Goal: Task Accomplishment & Management: Manage account settings

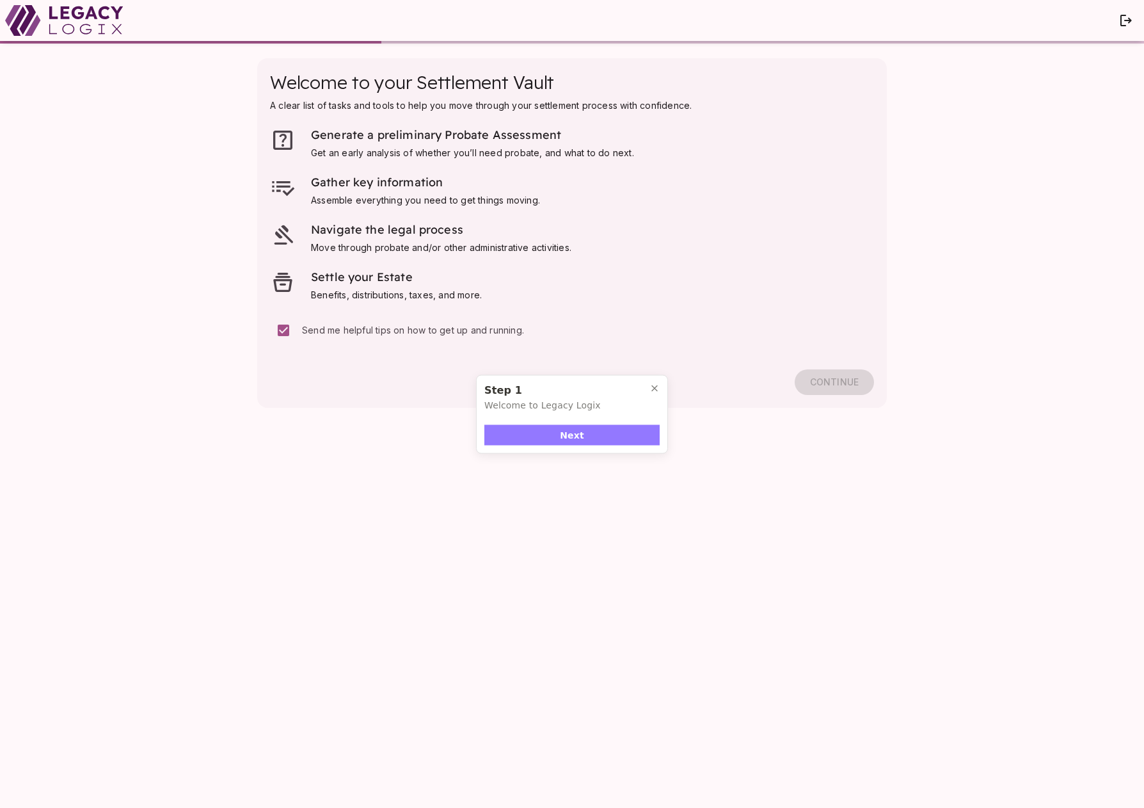
click at [600, 433] on button "Next" at bounding box center [572, 435] width 175 height 20
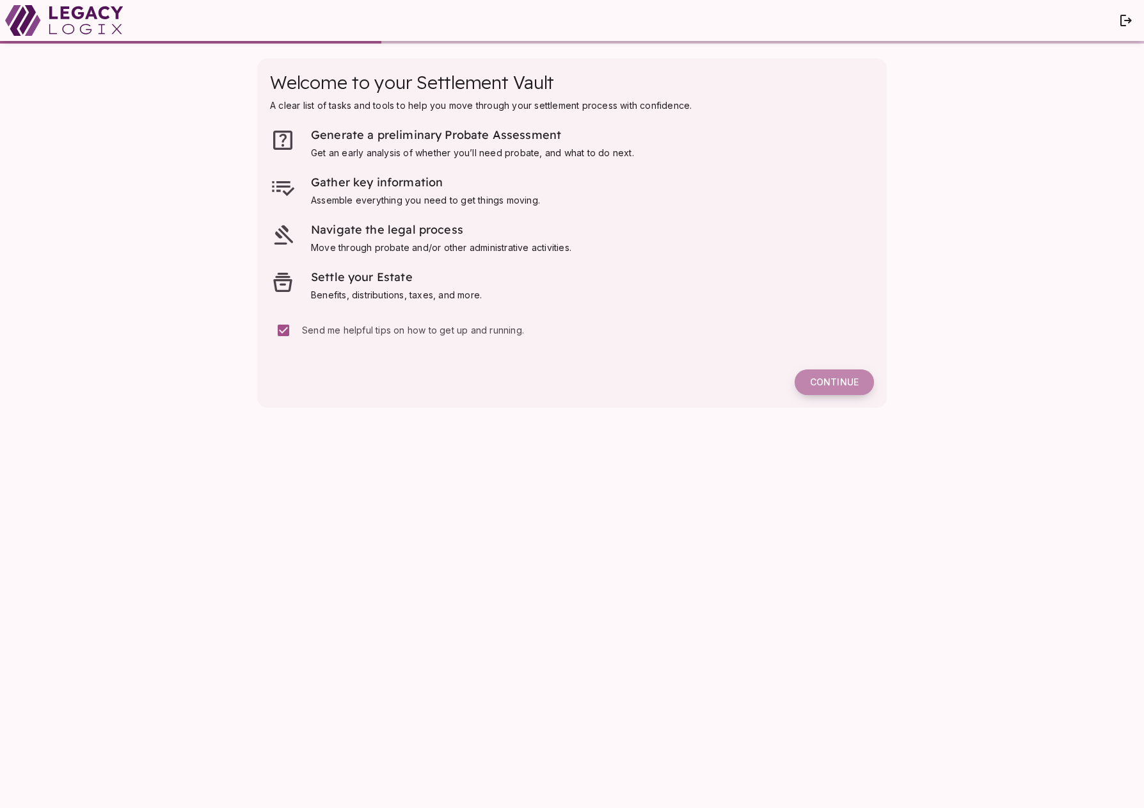
click at [837, 382] on span "Continue" at bounding box center [834, 382] width 49 height 12
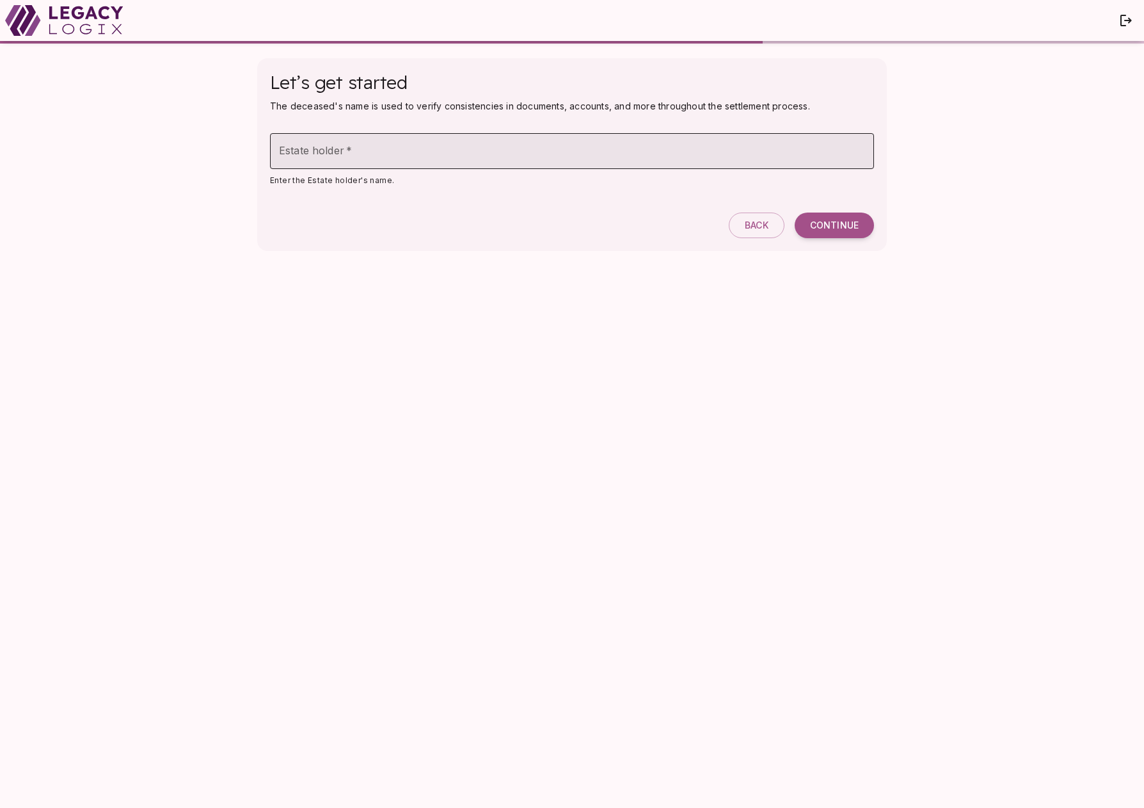
click at [371, 159] on input "Estate holder   *" at bounding box center [572, 151] width 604 height 36
type input "**********"
click at [839, 223] on span "Continue" at bounding box center [834, 226] width 49 height 12
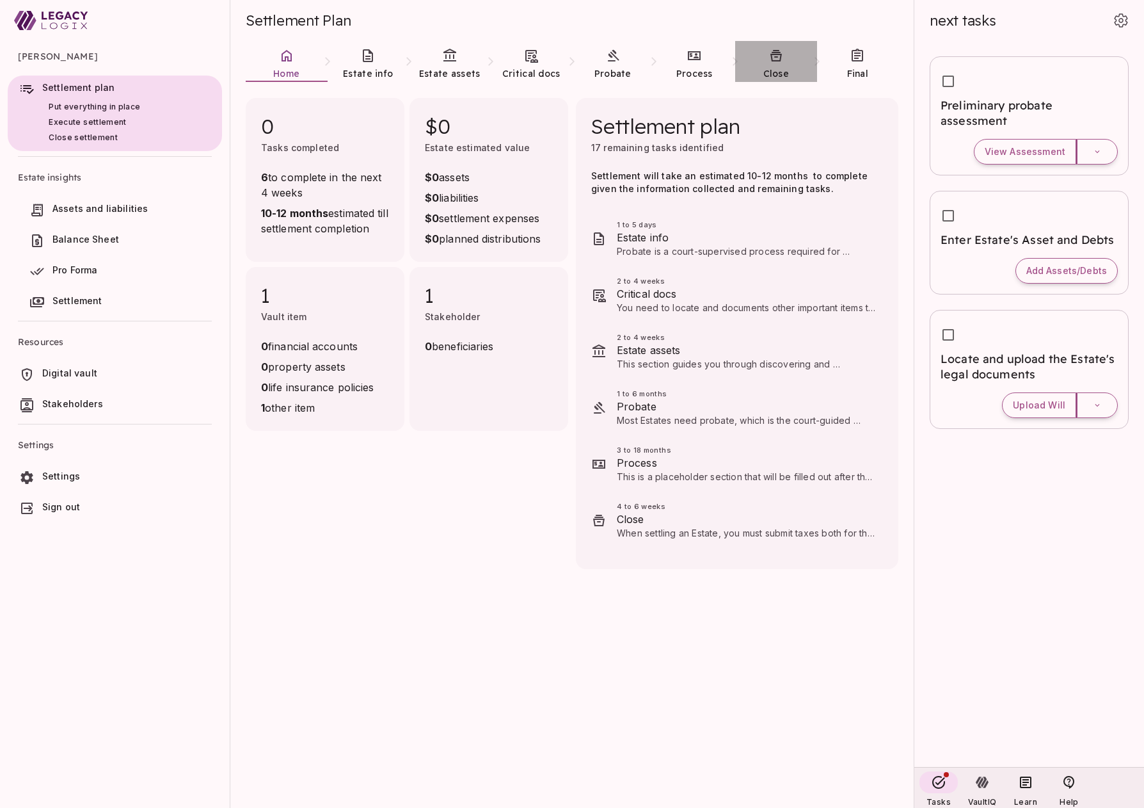
click at [775, 62] on icon at bounding box center [776, 55] width 15 height 15
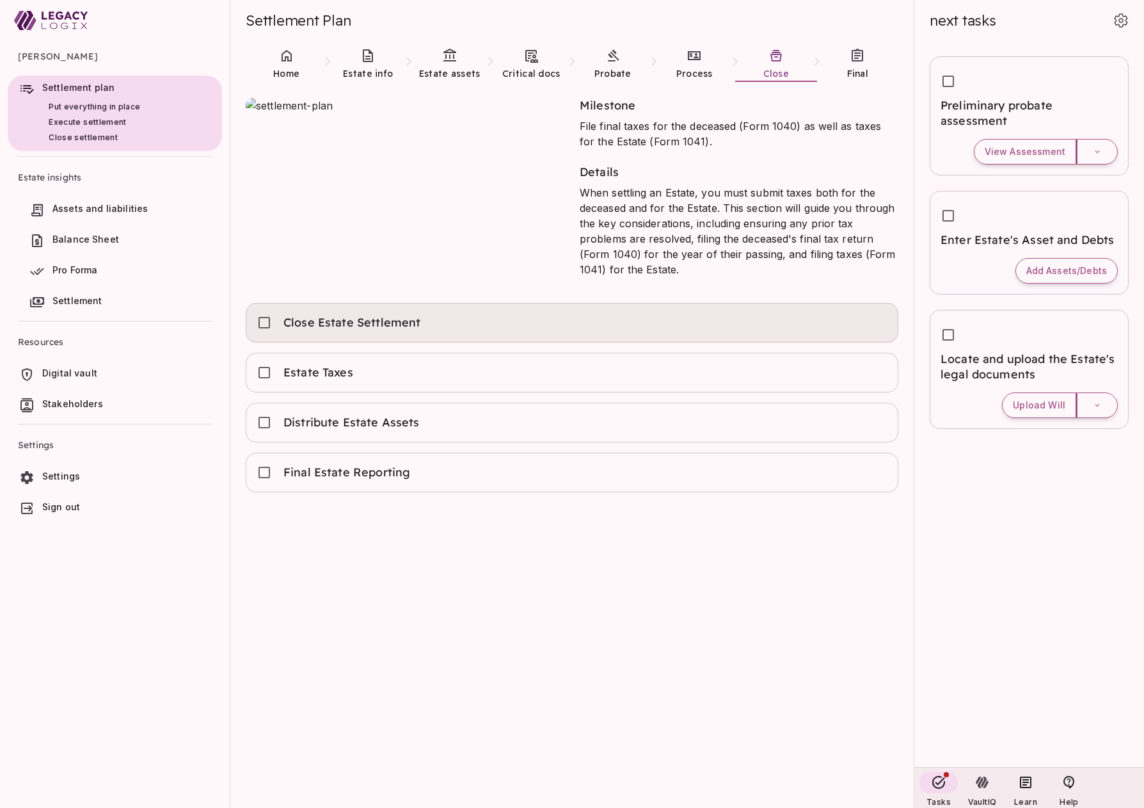
click at [465, 319] on div "Close Estate Settlement" at bounding box center [572, 323] width 631 height 28
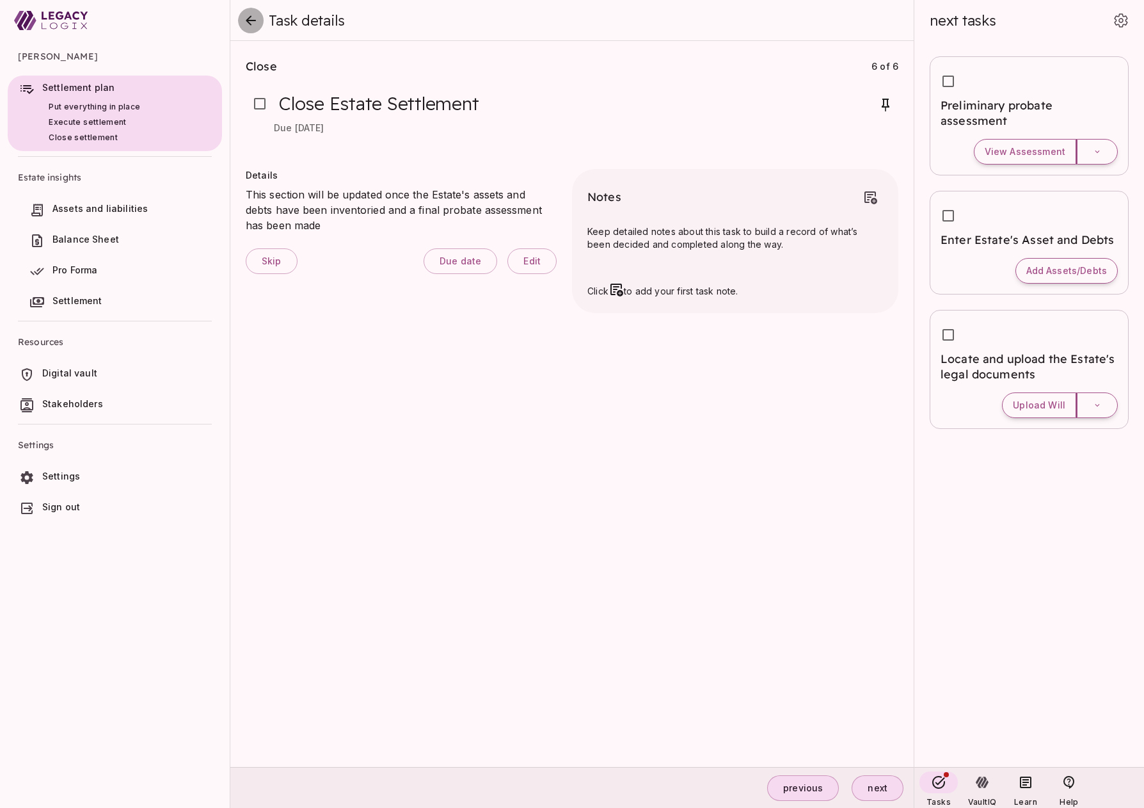
click at [248, 19] on icon "close" at bounding box center [251, 20] width 10 height 10
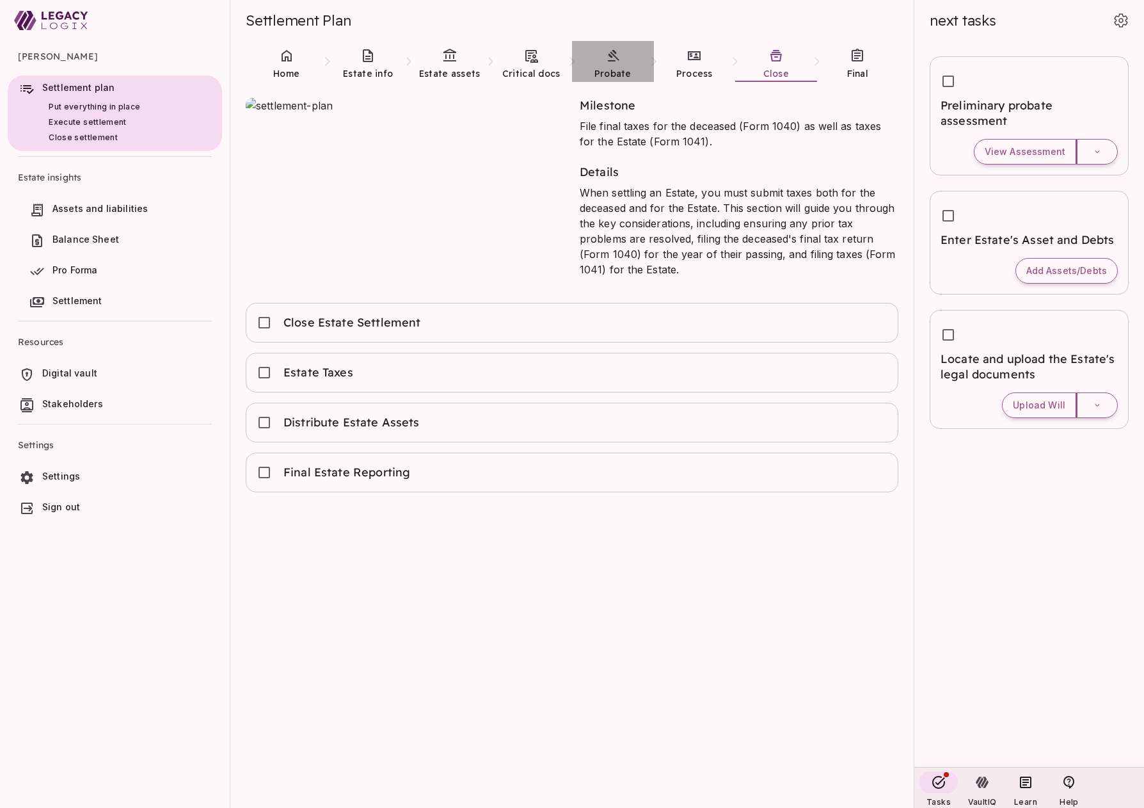
click at [606, 62] on icon at bounding box center [613, 55] width 15 height 15
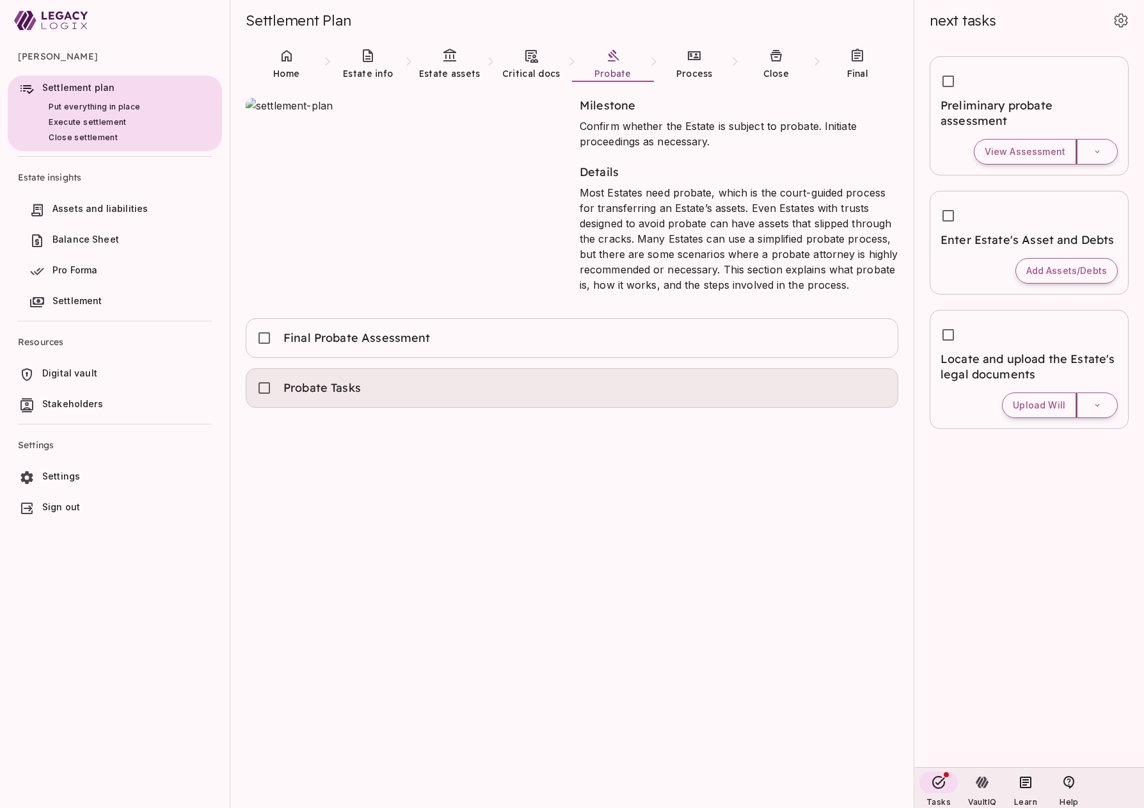
click at [421, 388] on div "Probate Tasks" at bounding box center [572, 388] width 631 height 28
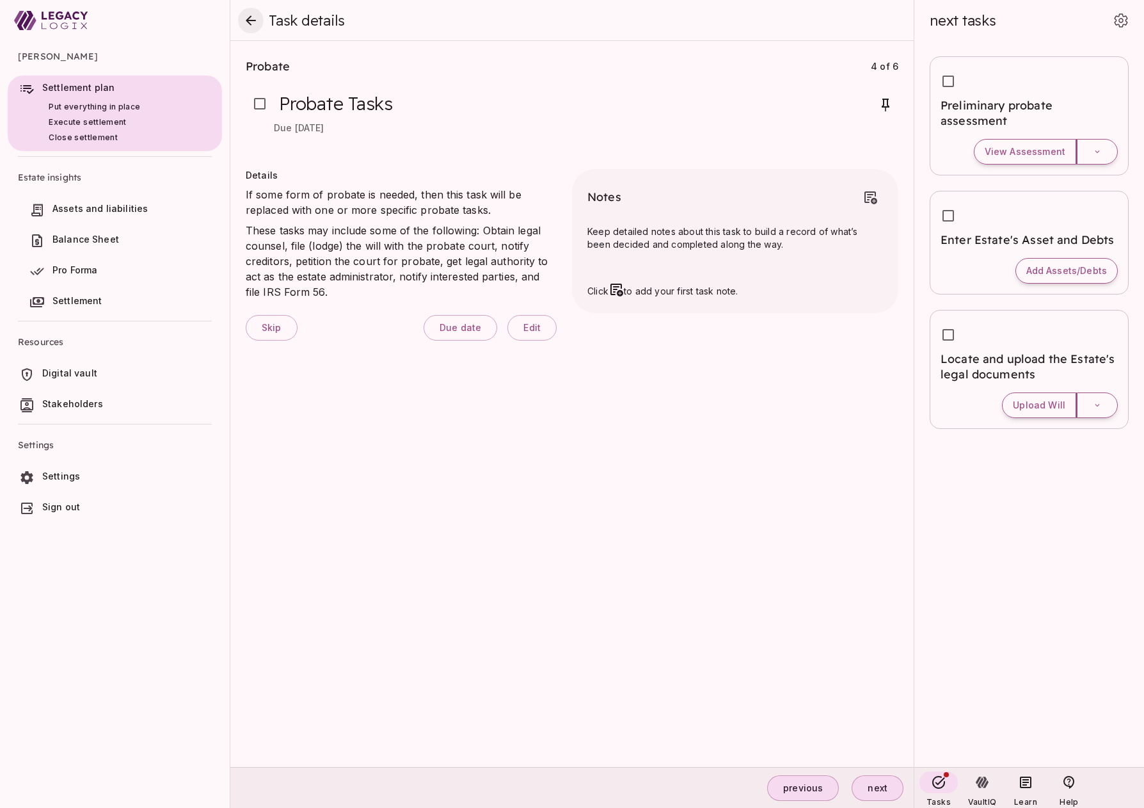
click at [252, 21] on icon "close" at bounding box center [250, 20] width 15 height 15
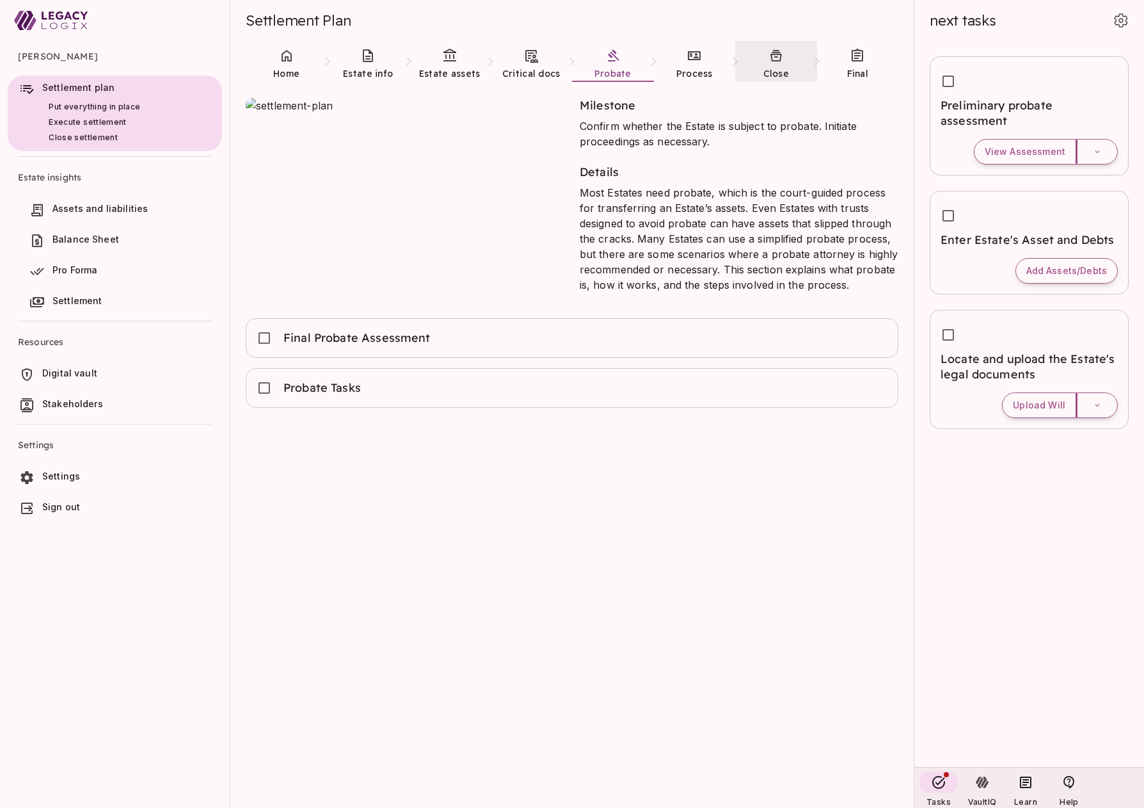
click at [776, 65] on link "Close" at bounding box center [776, 64] width 82 height 46
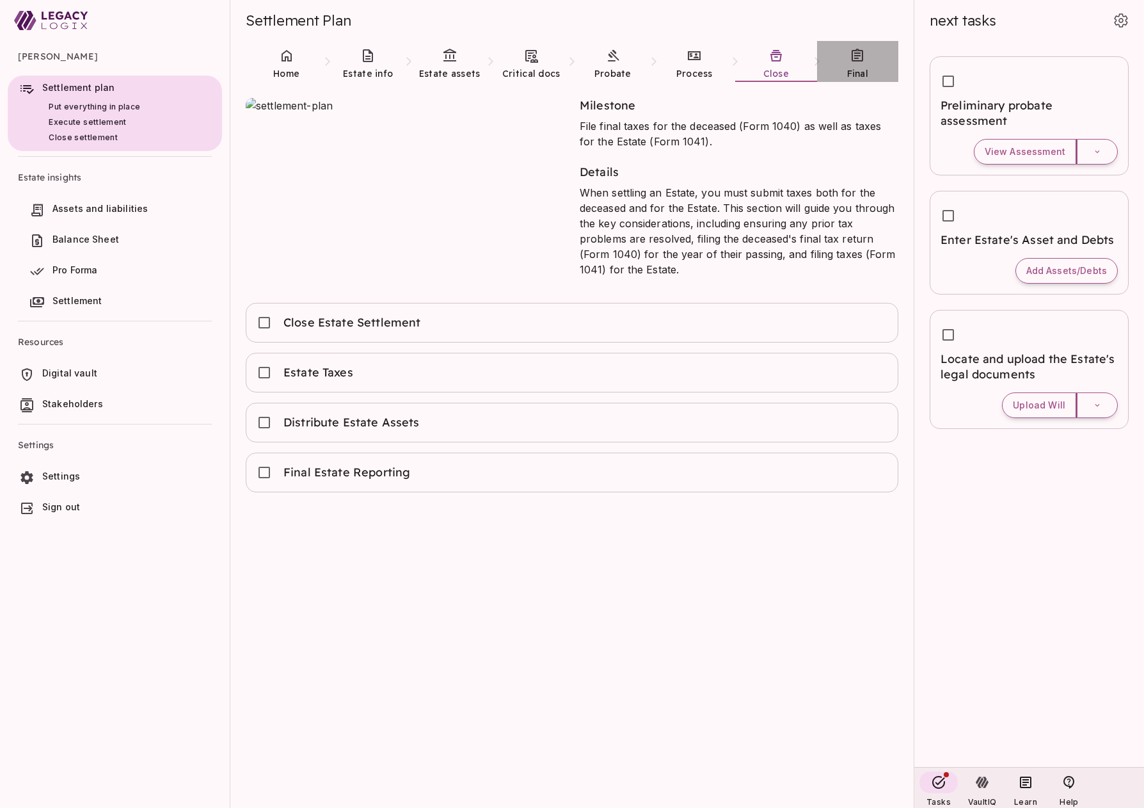
click at [855, 65] on link "Final" at bounding box center [858, 64] width 82 height 46
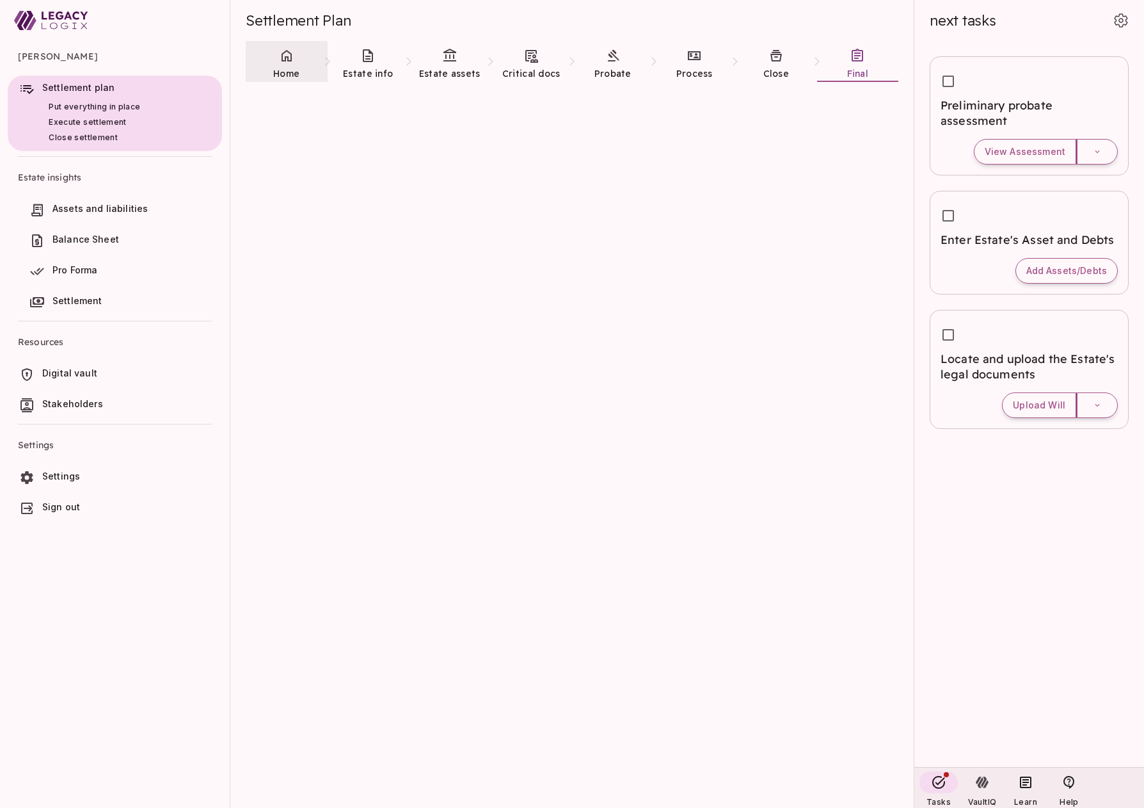
click at [282, 65] on link "Home" at bounding box center [287, 64] width 82 height 46
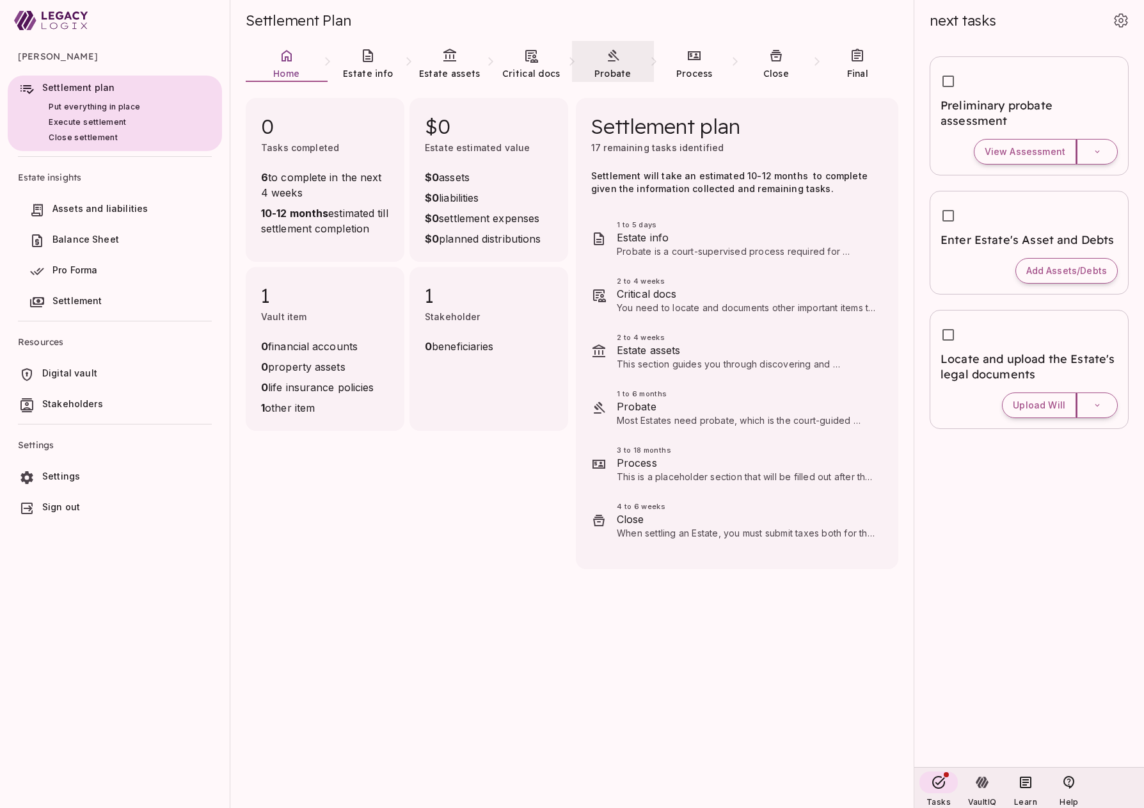
click at [609, 74] on span "Probate" at bounding box center [613, 74] width 37 height 12
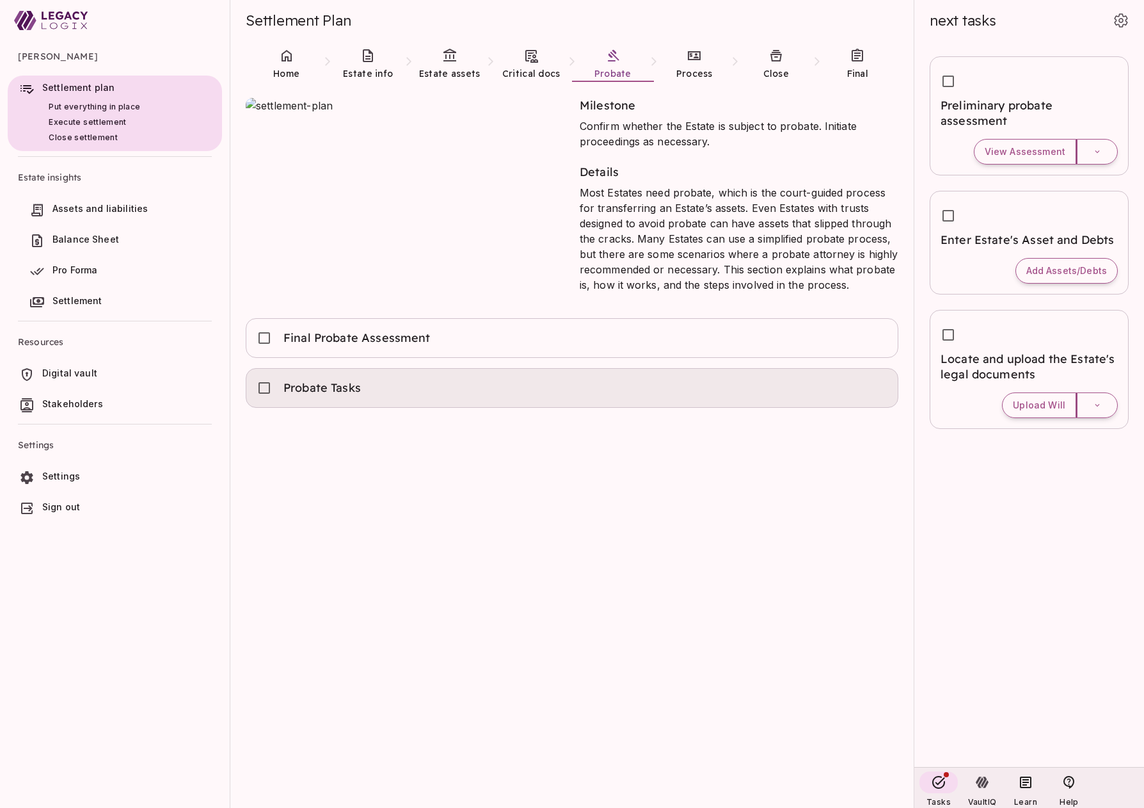
click at [476, 378] on div "Probate Tasks" at bounding box center [572, 388] width 631 height 28
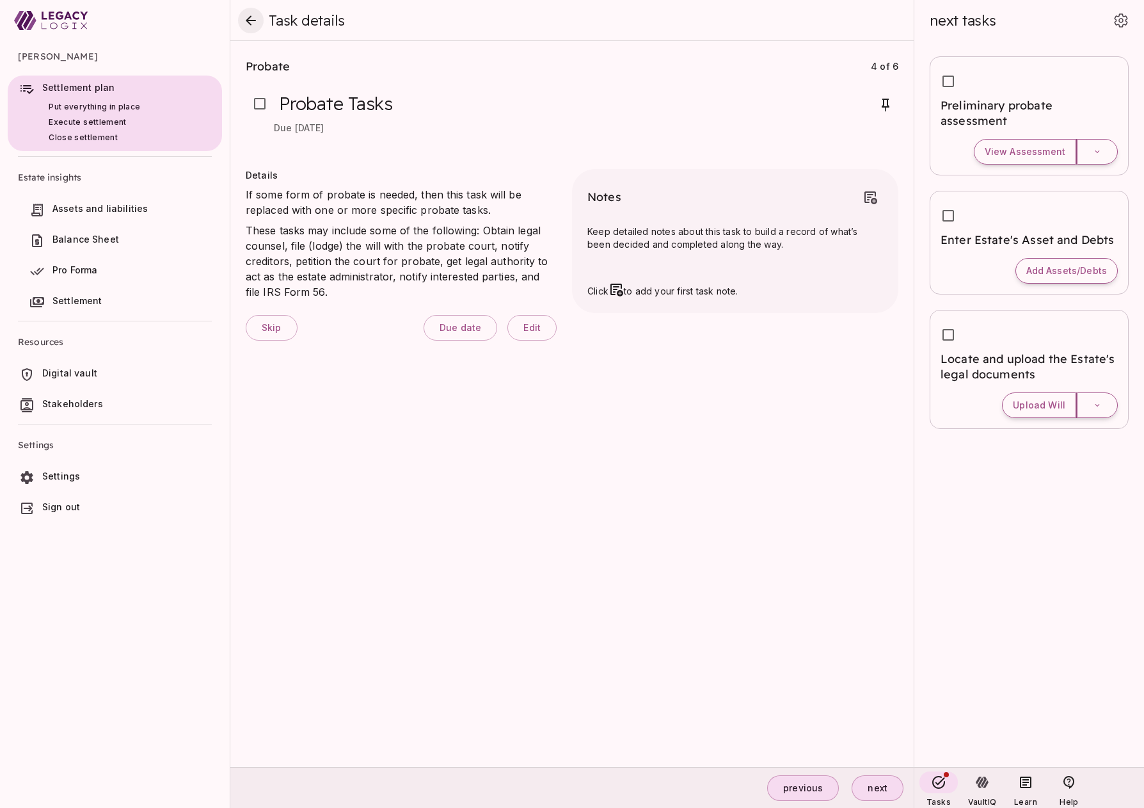
click at [248, 19] on icon "close" at bounding box center [250, 20] width 15 height 15
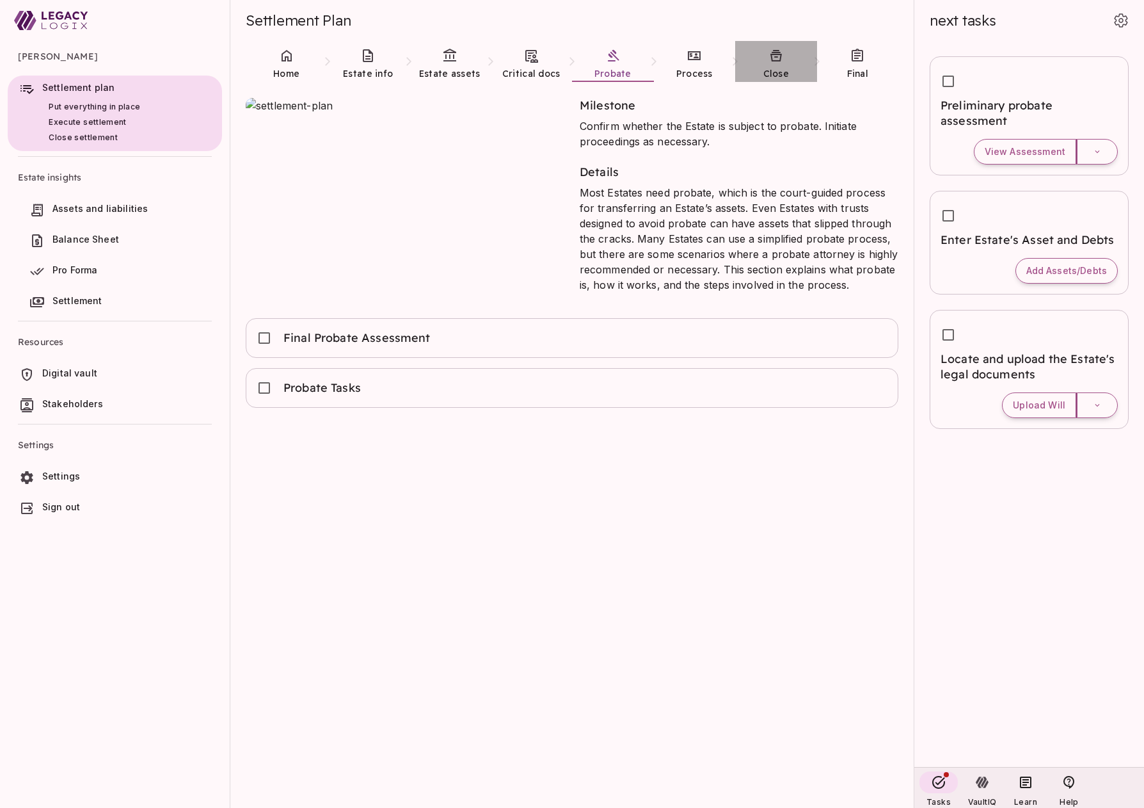
click at [776, 59] on icon at bounding box center [776, 55] width 15 height 15
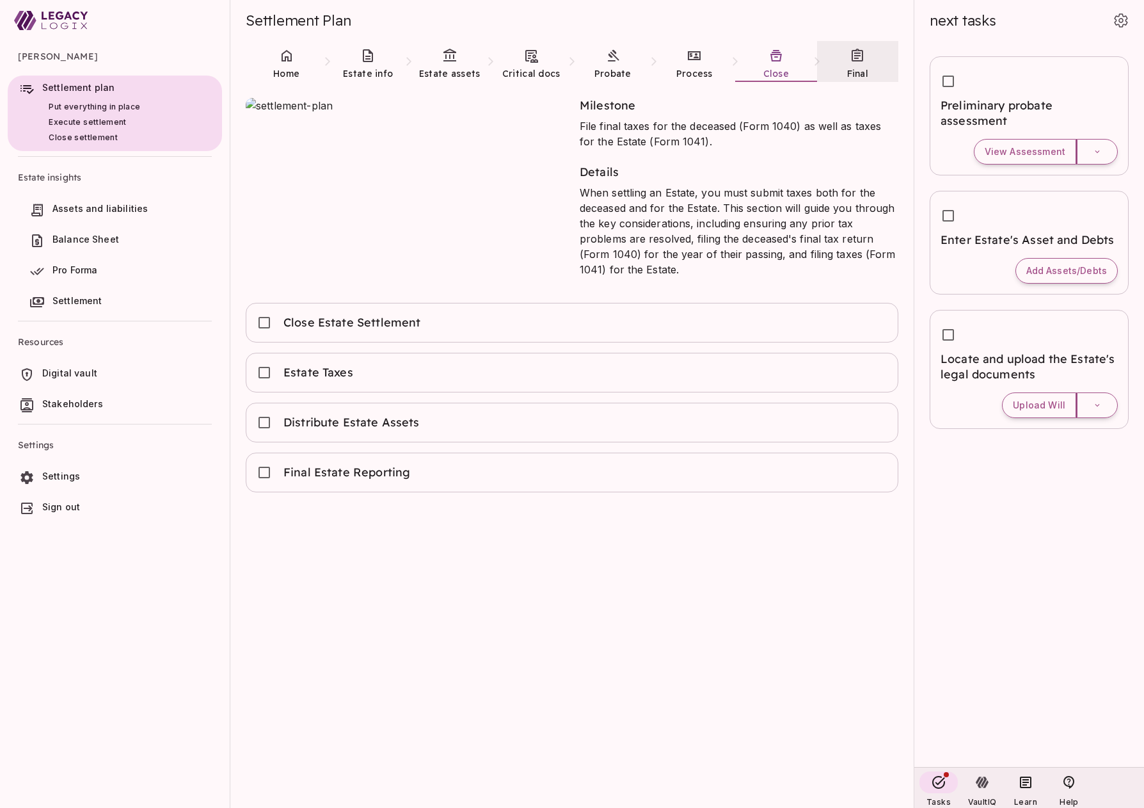
click at [859, 66] on link "Final" at bounding box center [858, 64] width 82 height 46
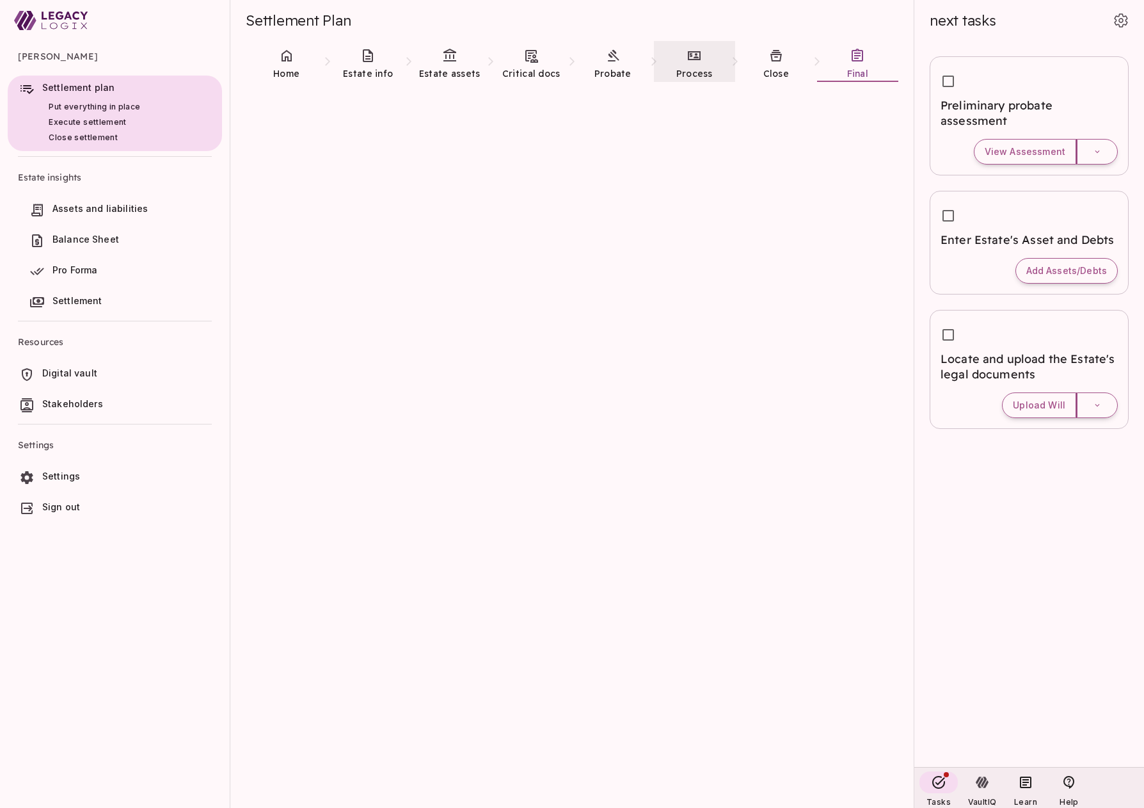
click at [696, 61] on icon at bounding box center [694, 55] width 15 height 15
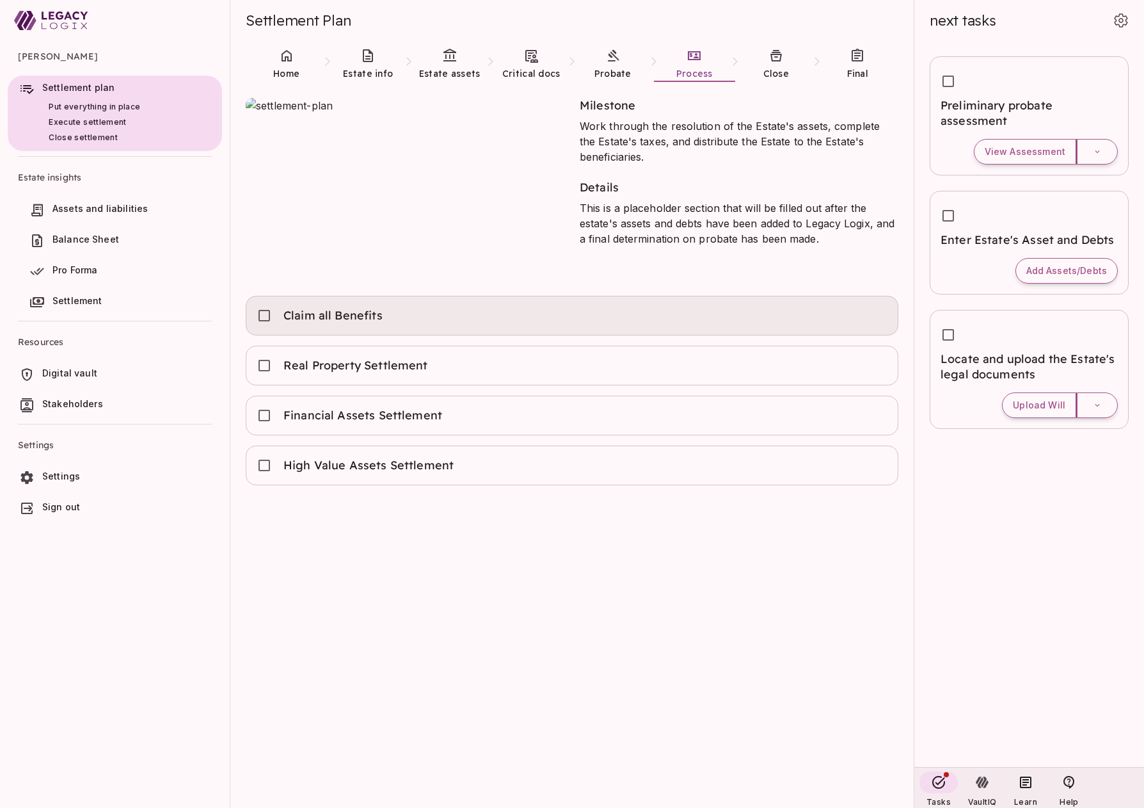
click at [526, 313] on div "Claim all Benefits" at bounding box center [572, 315] width 631 height 28
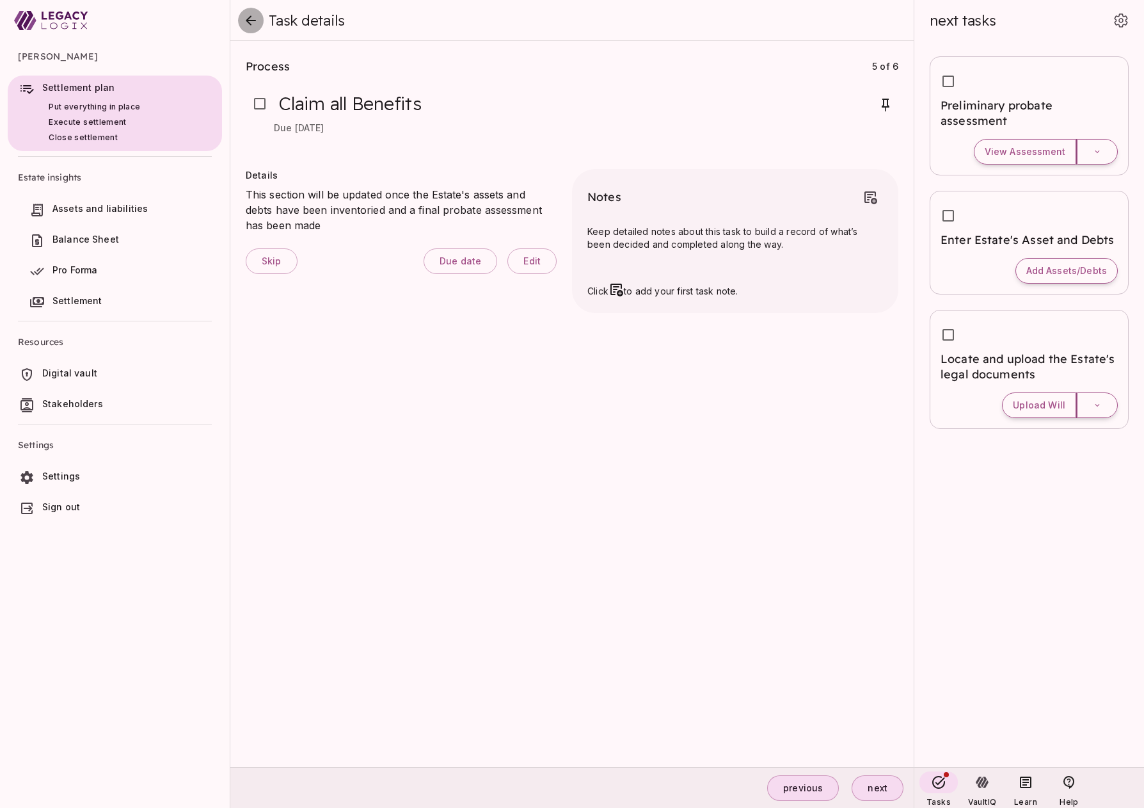
click at [243, 17] on button "close" at bounding box center [251, 21] width 26 height 26
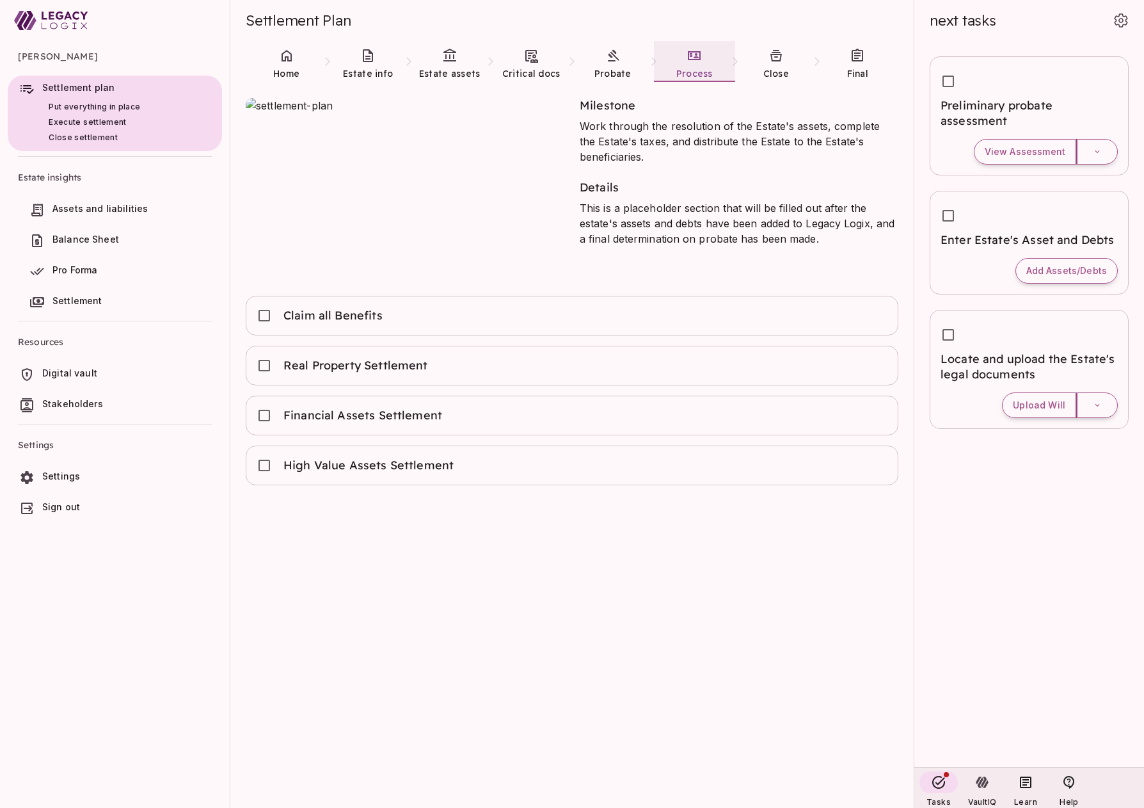
click at [695, 68] on span "Process" at bounding box center [695, 74] width 36 height 12
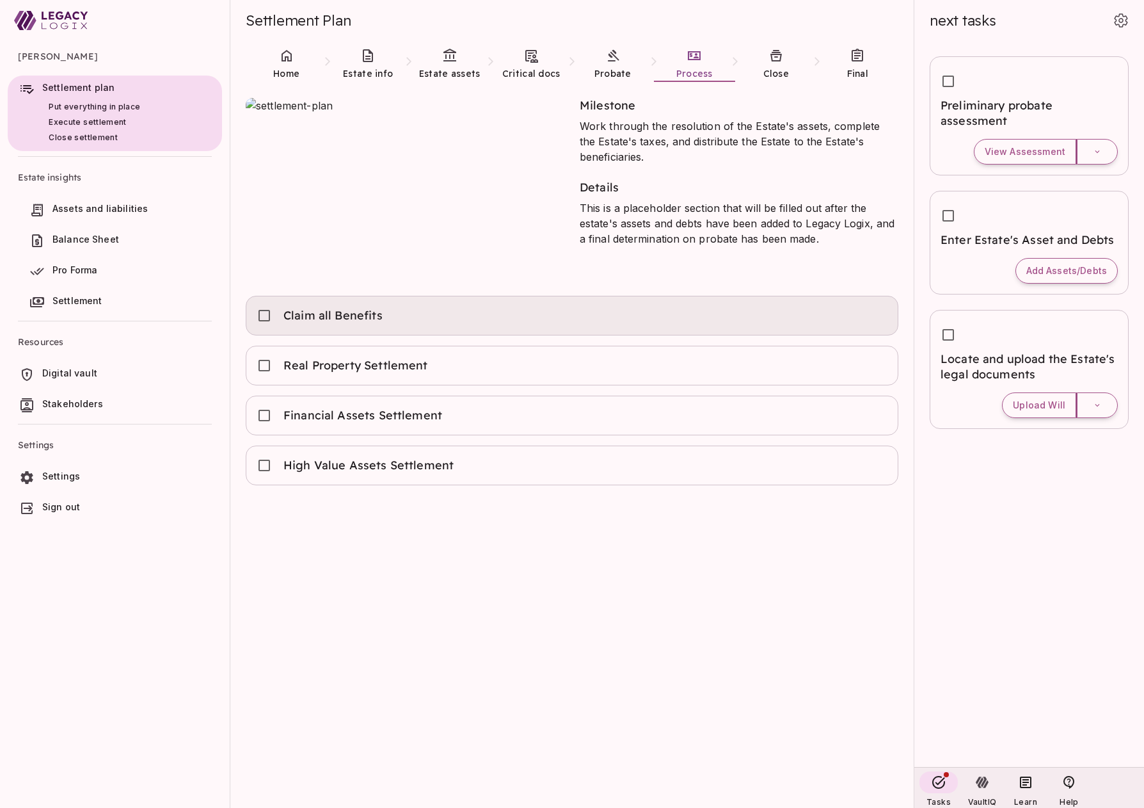
click at [433, 312] on div "Claim all Benefits" at bounding box center [572, 315] width 631 height 28
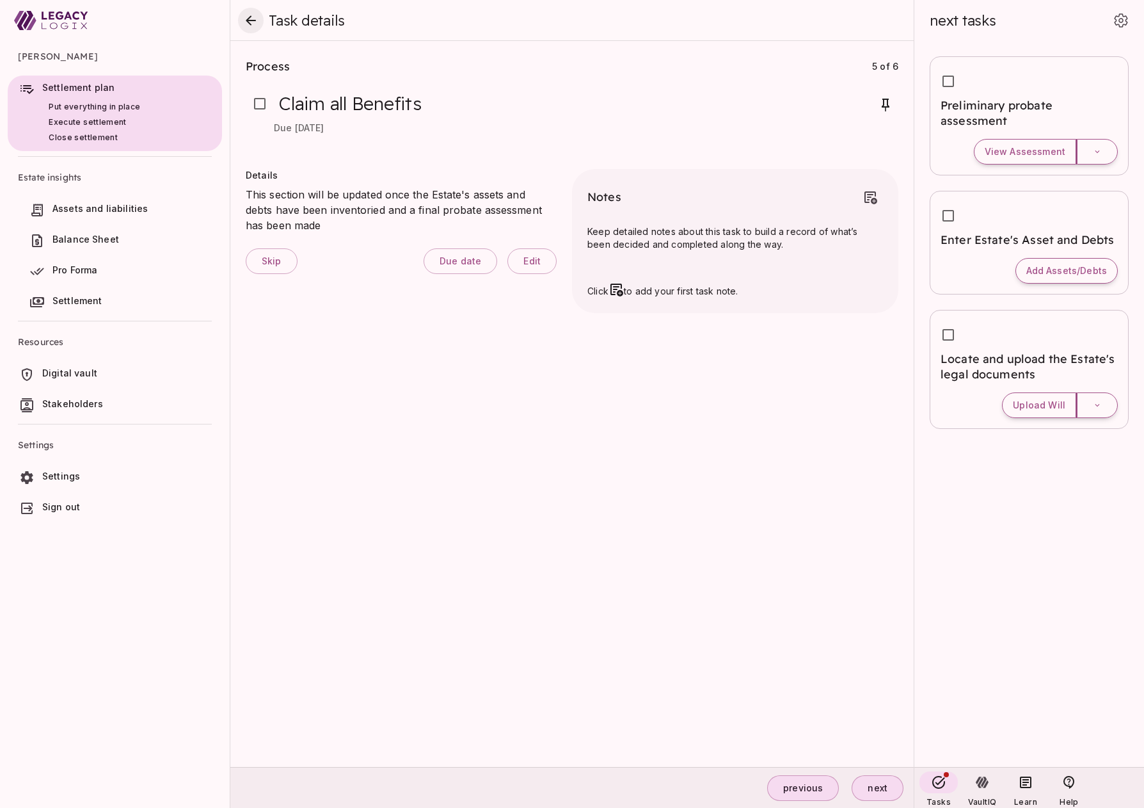
click at [251, 22] on icon "close" at bounding box center [250, 20] width 15 height 15
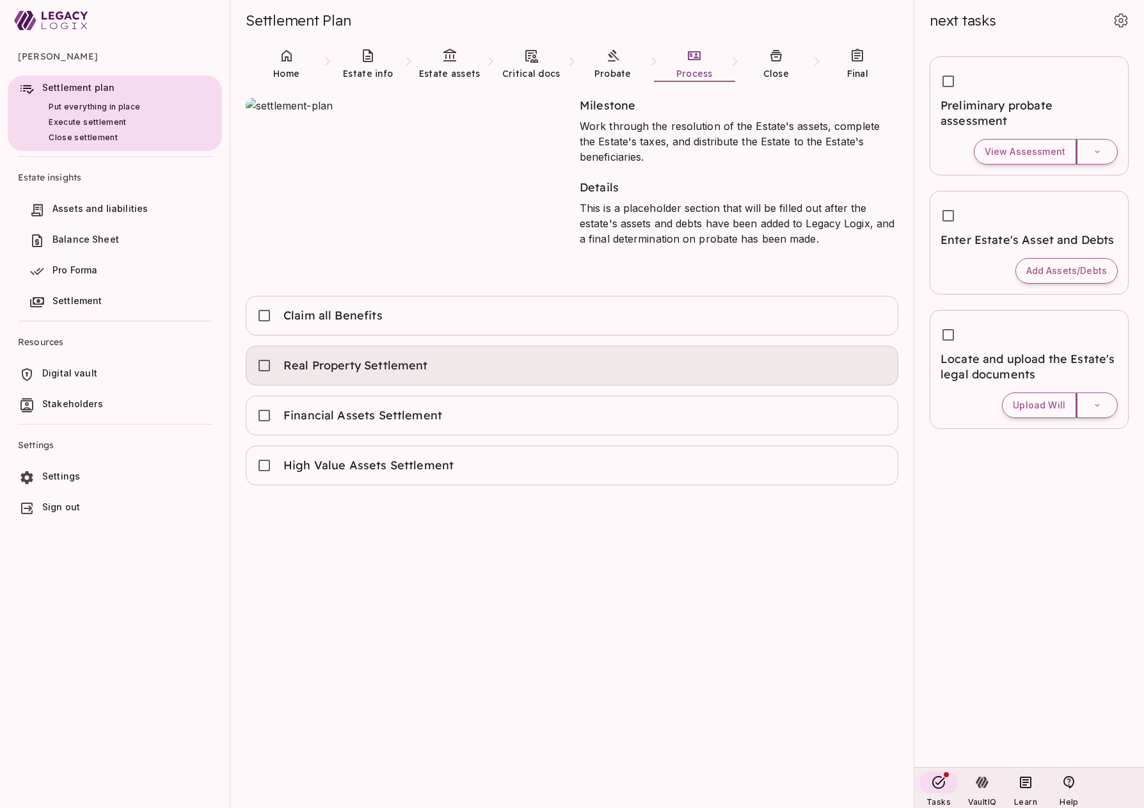
click at [502, 357] on div "Real Property Settlement" at bounding box center [572, 365] width 631 height 28
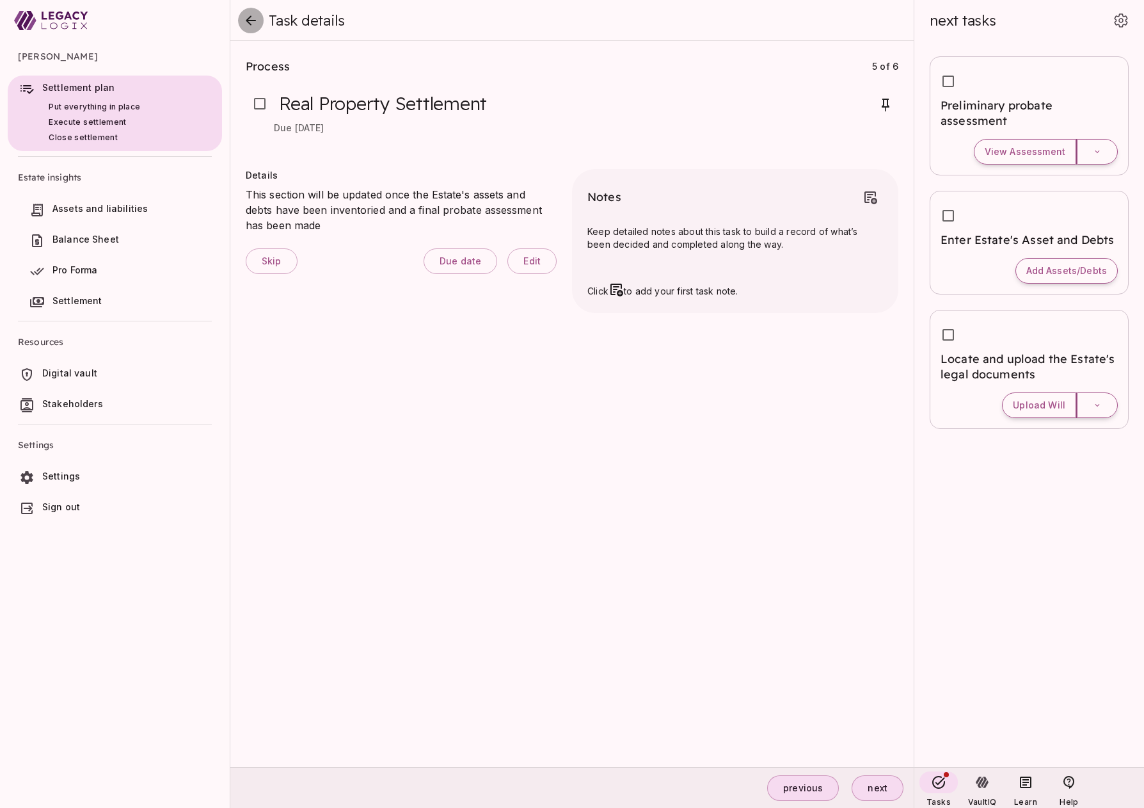
click at [252, 18] on icon "close" at bounding box center [250, 20] width 15 height 15
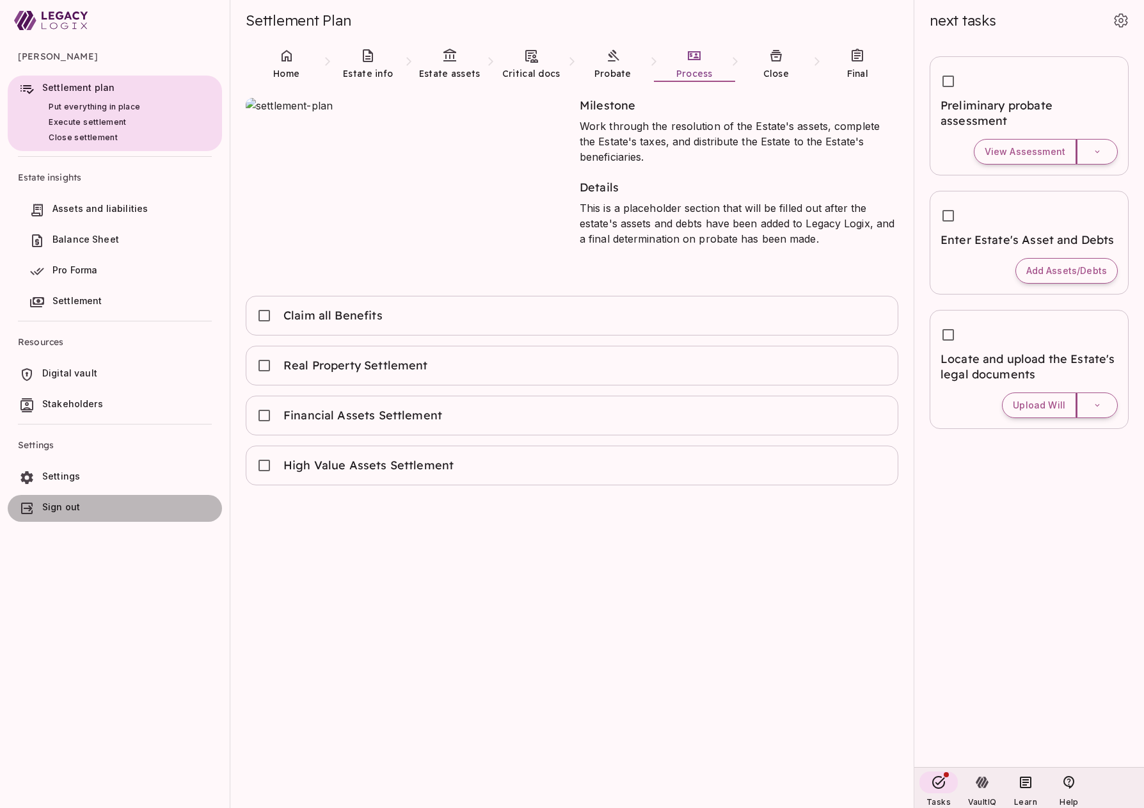
click at [74, 502] on span "Sign out" at bounding box center [61, 506] width 38 height 11
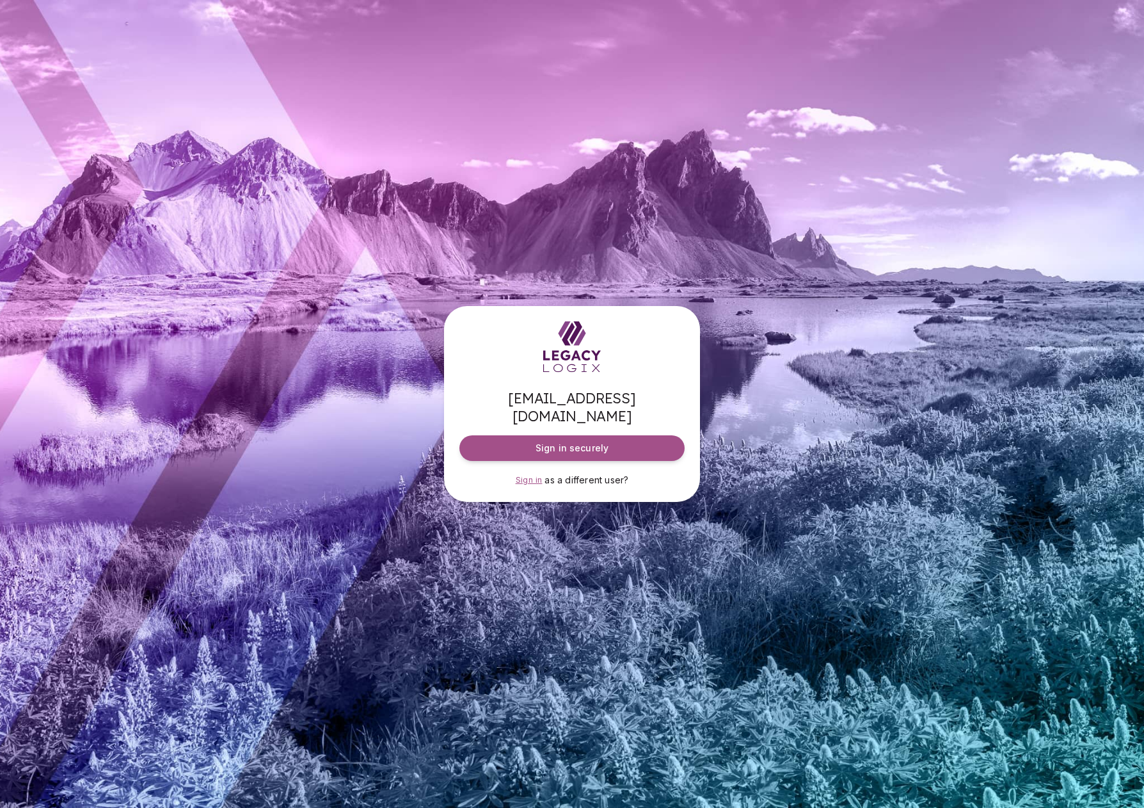
click at [529, 475] on span "Sign in" at bounding box center [529, 480] width 27 height 10
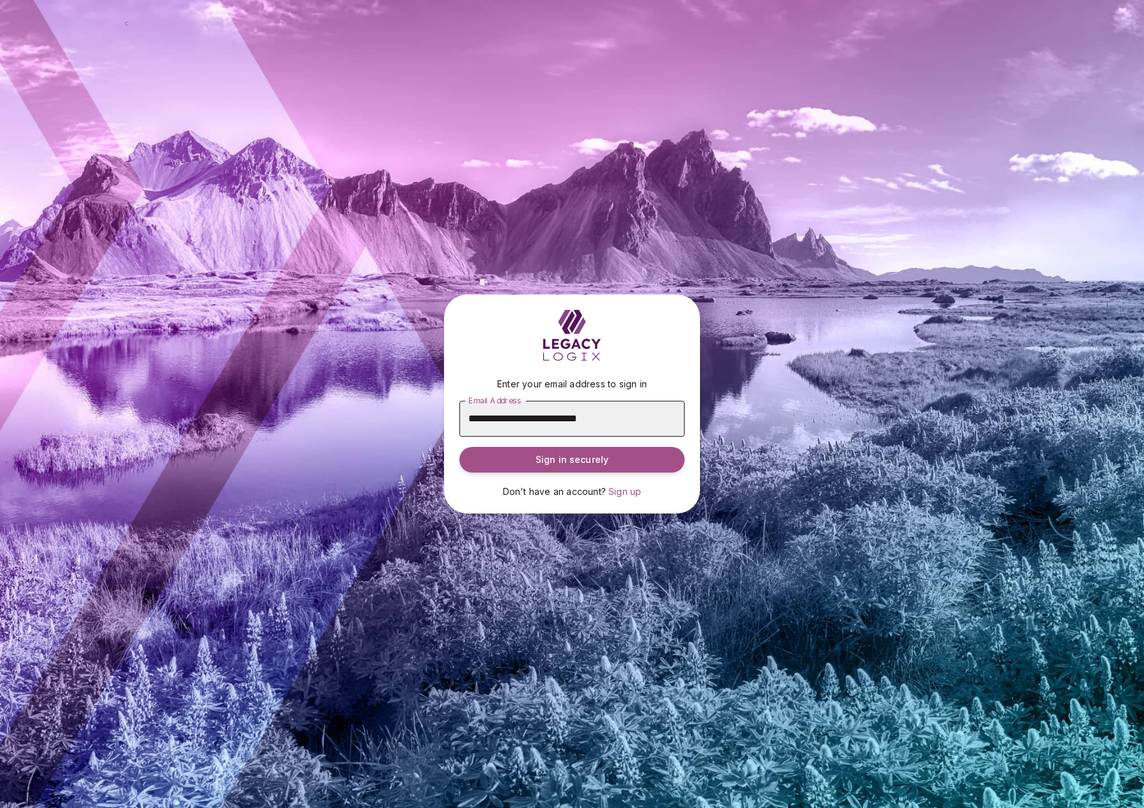
click at [508, 416] on input "**********" at bounding box center [572, 419] width 225 height 36
type input "**********"
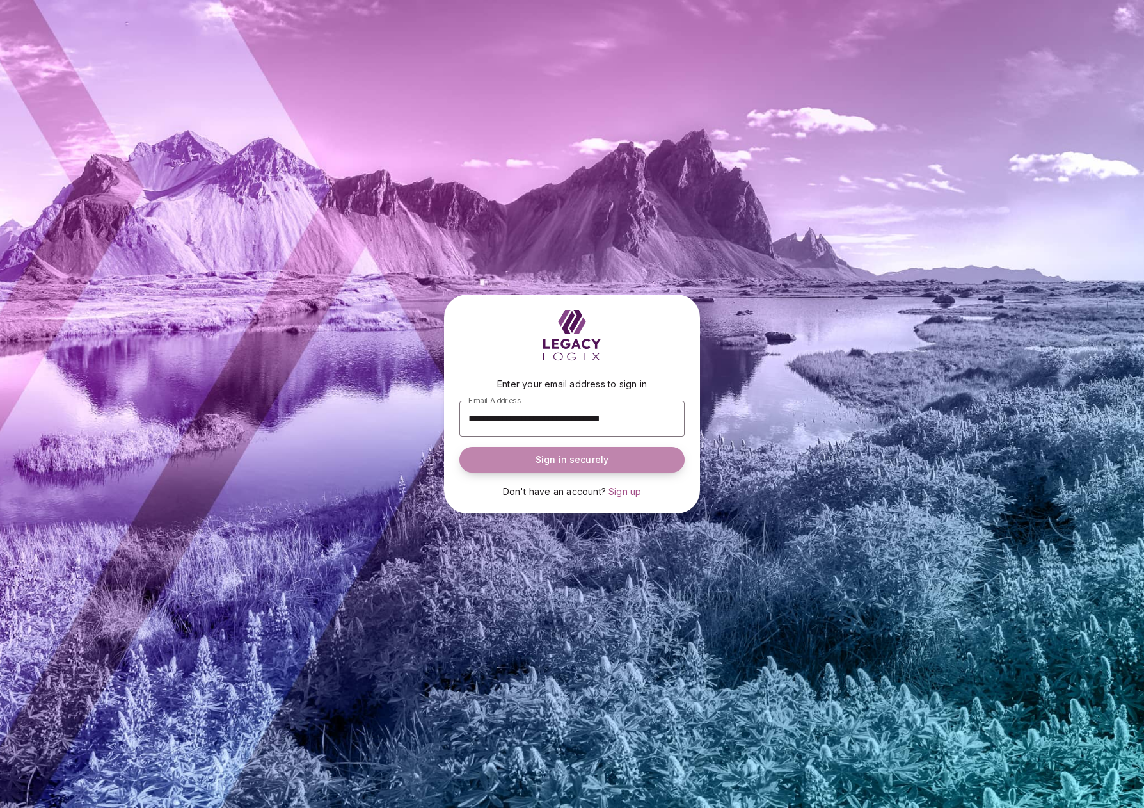
click at [551, 456] on span "Sign in securely" at bounding box center [572, 459] width 73 height 13
